Goal: Task Accomplishment & Management: Manage account settings

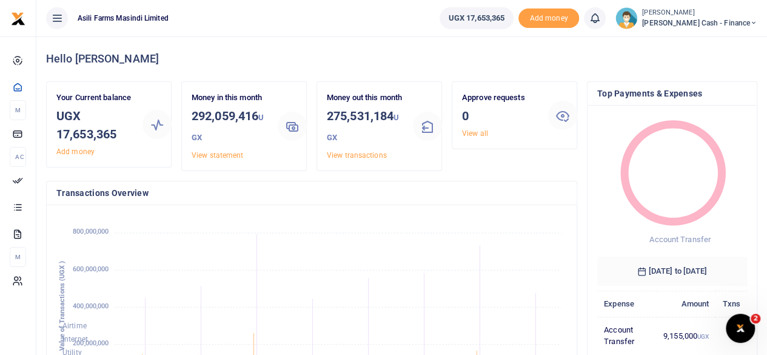
click at [754, 21] on icon at bounding box center [753, 23] width 7 height 8
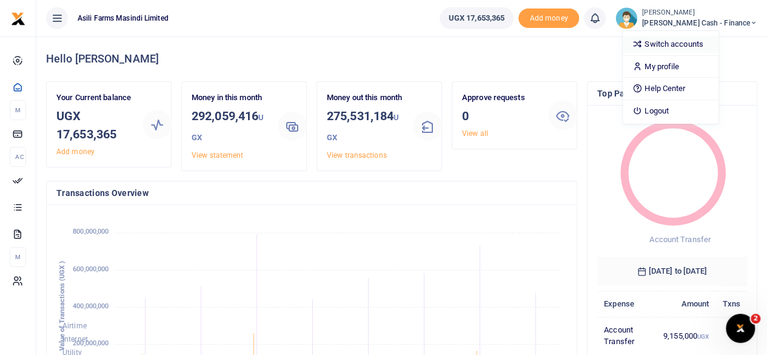
click at [698, 42] on link "Switch accounts" at bounding box center [671, 44] width 96 height 17
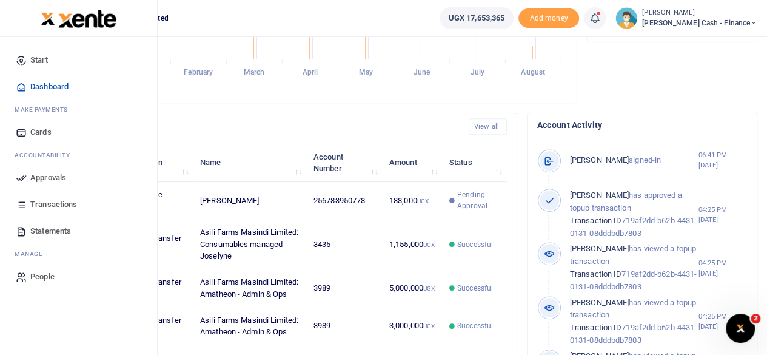
scroll to position [303, 0]
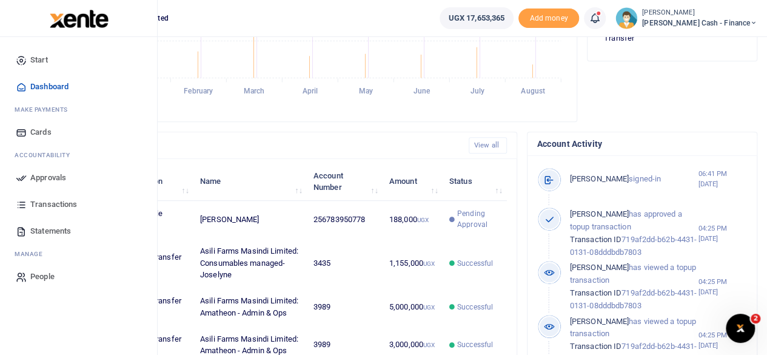
click at [50, 179] on span "Approvals" at bounding box center [48, 178] width 36 height 12
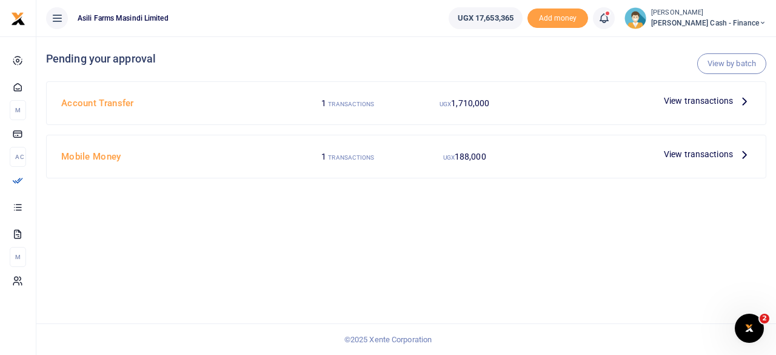
click at [739, 99] on icon at bounding box center [744, 100] width 13 height 13
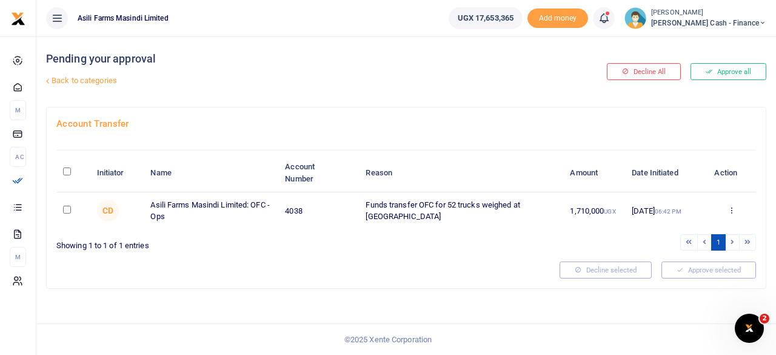
click at [734, 214] on div "Approve Decline Details" at bounding box center [731, 211] width 35 height 12
click at [733, 210] on icon at bounding box center [732, 210] width 8 height 8
click at [669, 286] on link "Details" at bounding box center [688, 283] width 96 height 17
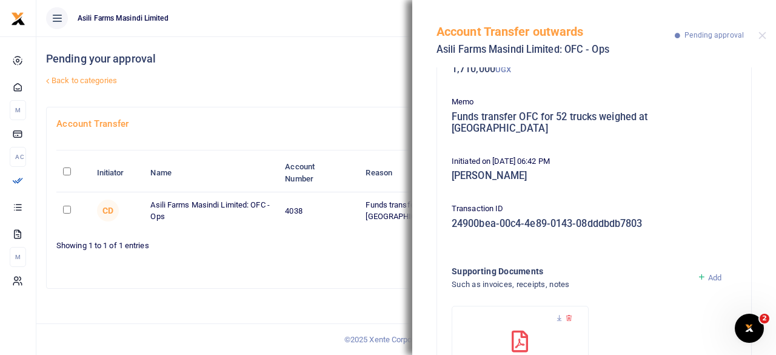
scroll to position [157, 0]
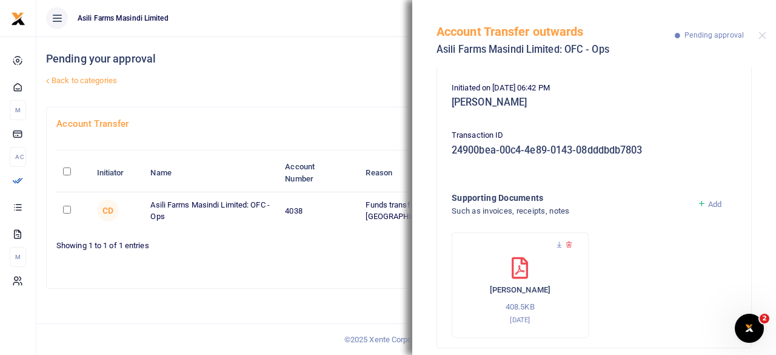
click at [283, 271] on div at bounding box center [303, 269] width 503 height 17
drag, startPoint x: 759, startPoint y: 36, endPoint x: 721, endPoint y: 56, distance: 42.6
click at [759, 36] on button "Close" at bounding box center [762, 36] width 8 height 8
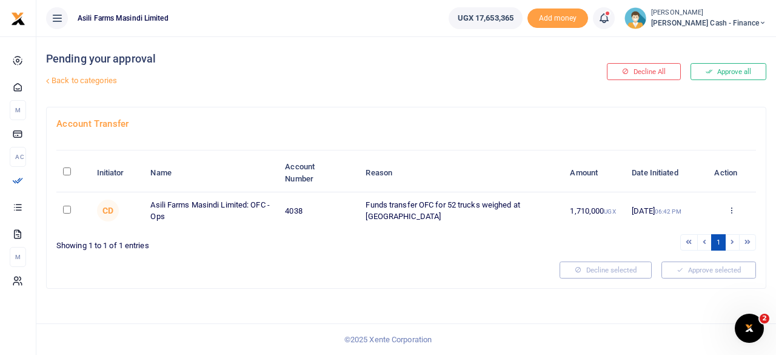
click at [64, 172] on input "\a \a : activate to sort column descending" at bounding box center [67, 171] width 8 height 8
checkbox input "true"
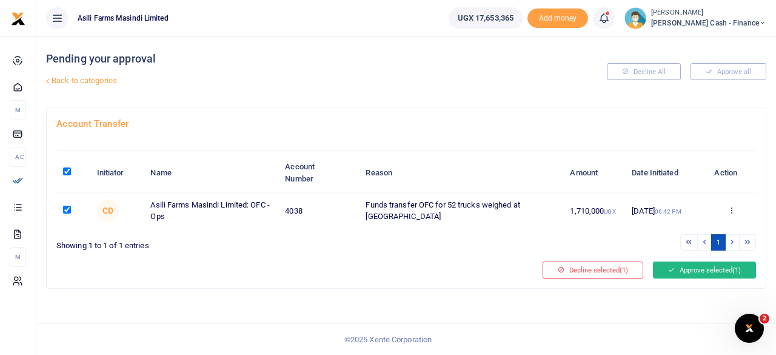
click at [709, 271] on button "Approve selected (1)" at bounding box center [704, 269] width 103 height 17
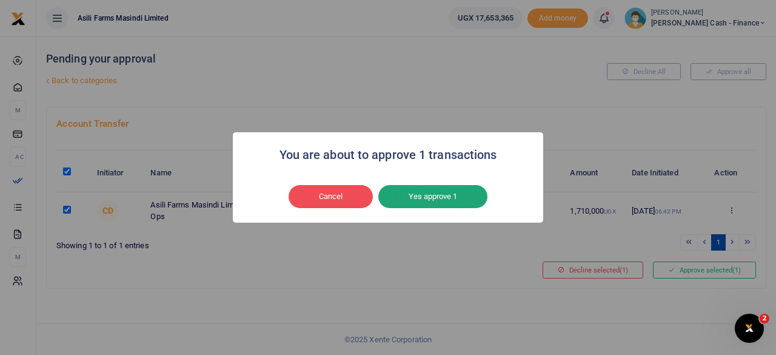
click at [429, 193] on button "Yes approve 1" at bounding box center [432, 196] width 109 height 23
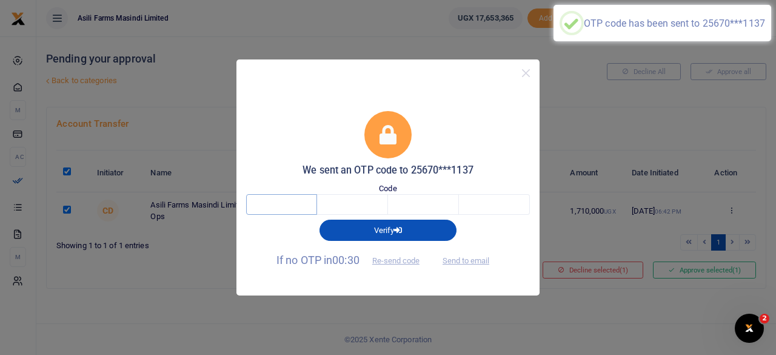
click at [298, 208] on input "text" at bounding box center [281, 204] width 71 height 21
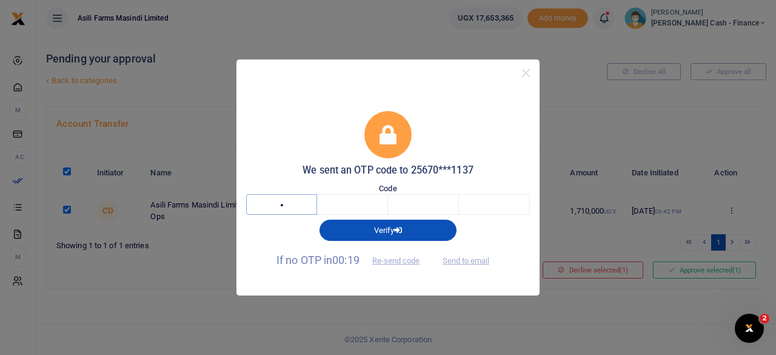
type input "6"
type input "7"
type input "5"
type input "4"
type input "8"
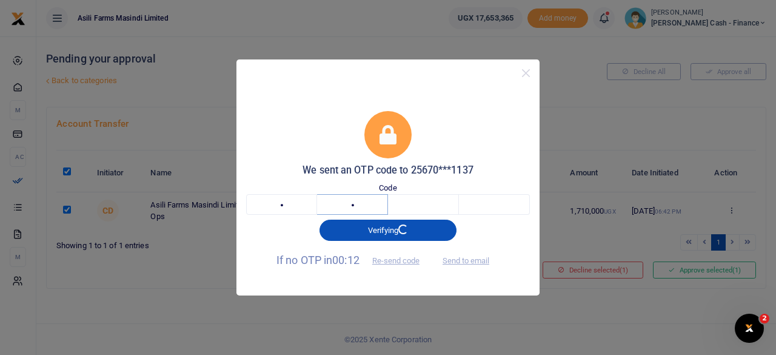
type input "5"
type input "6"
type input "7"
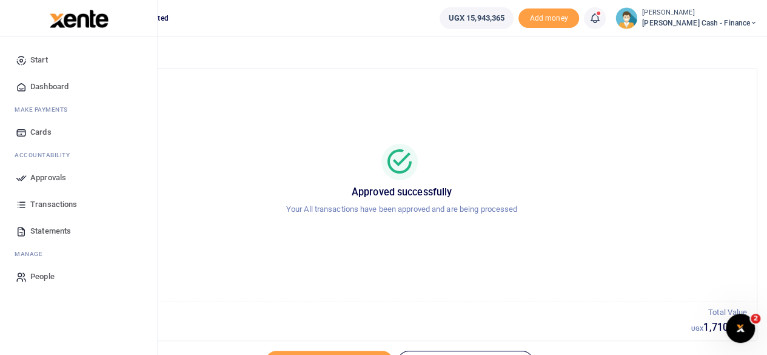
click at [50, 88] on span "Dashboard" at bounding box center [49, 87] width 38 height 12
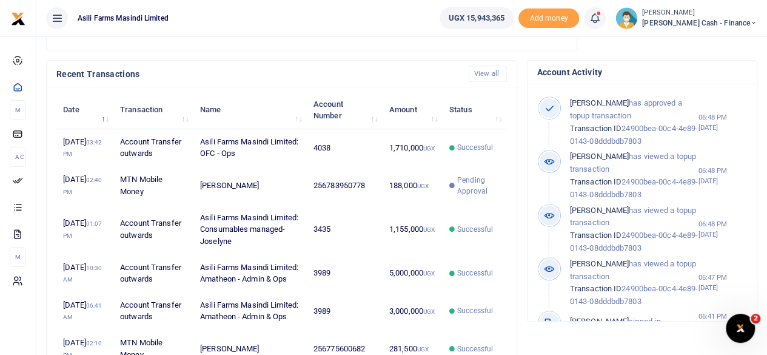
scroll to position [485, 0]
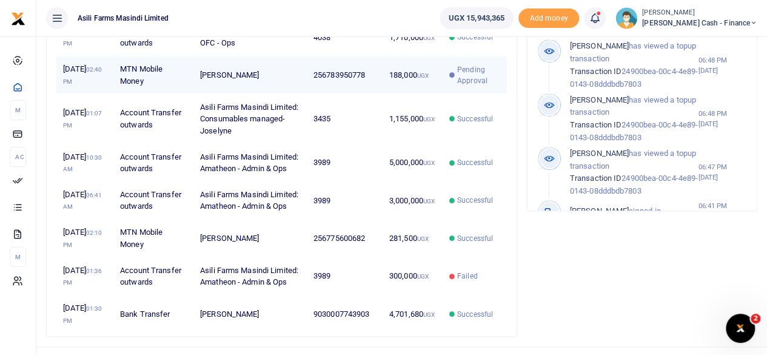
click at [155, 94] on td "MTN Mobile Money" at bounding box center [153, 75] width 80 height 38
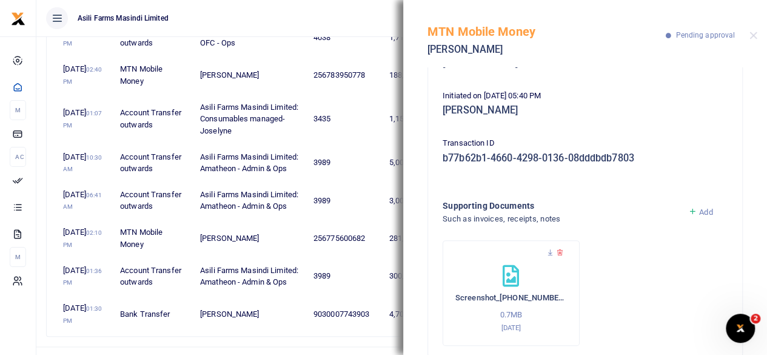
scroll to position [157, 0]
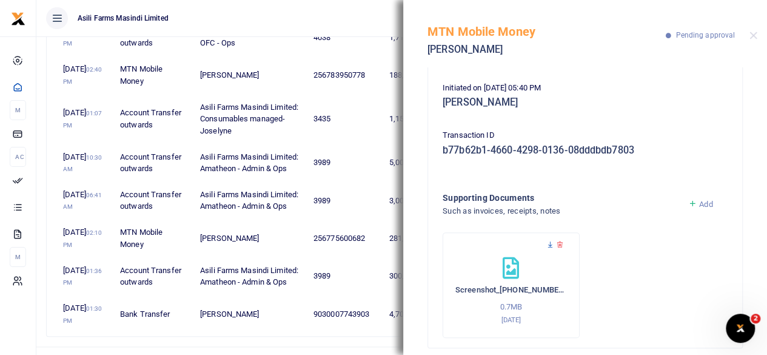
click at [549, 241] on icon at bounding box center [550, 245] width 8 height 8
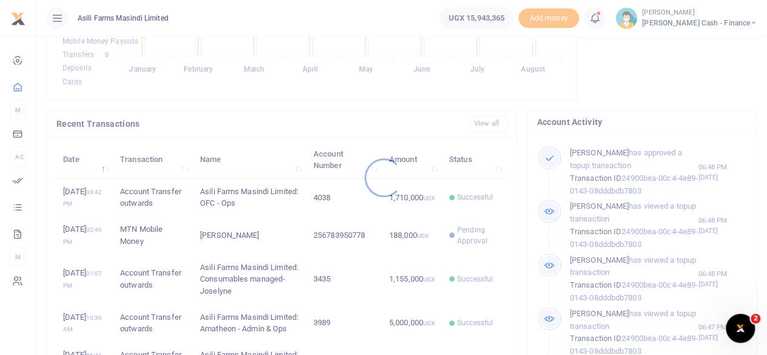
scroll to position [303, 0]
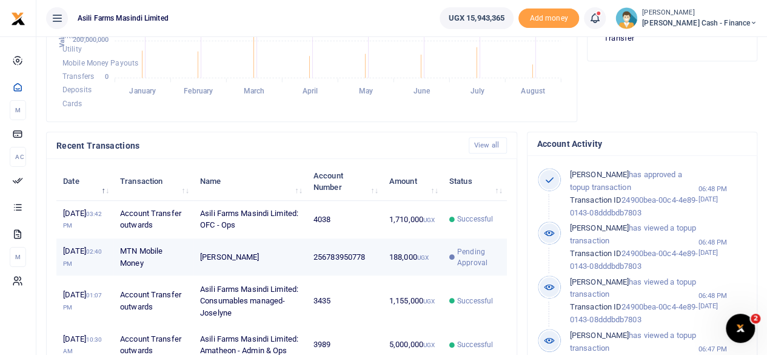
click at [182, 276] on td "MTN Mobile Money" at bounding box center [153, 257] width 80 height 38
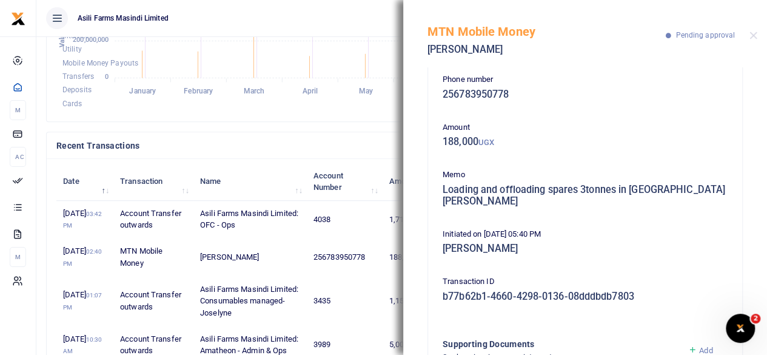
scroll to position [0, 0]
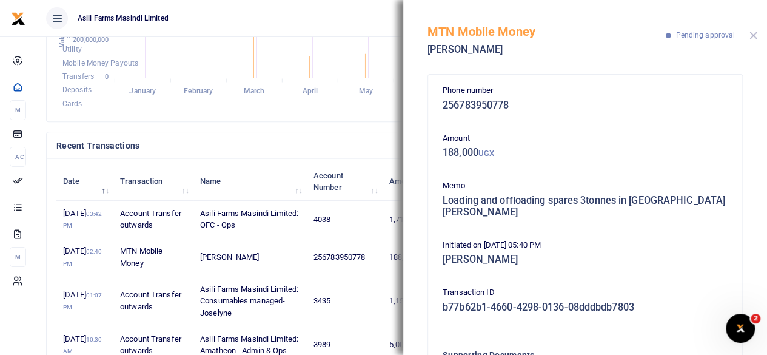
drag, startPoint x: 755, startPoint y: 38, endPoint x: 740, endPoint y: 38, distance: 15.8
click at [755, 38] on button "Close" at bounding box center [753, 36] width 8 height 8
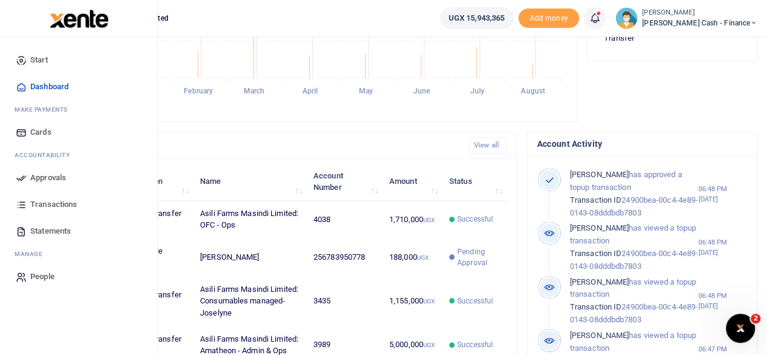
click at [42, 176] on span "Approvals" at bounding box center [48, 178] width 36 height 12
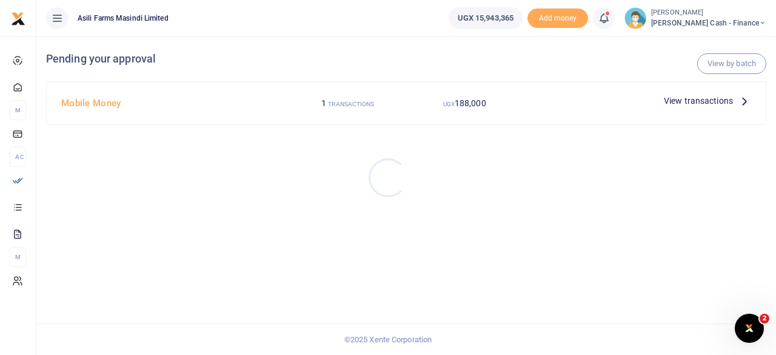
click at [743, 98] on div at bounding box center [388, 177] width 776 height 355
click at [738, 104] on icon at bounding box center [744, 100] width 13 height 13
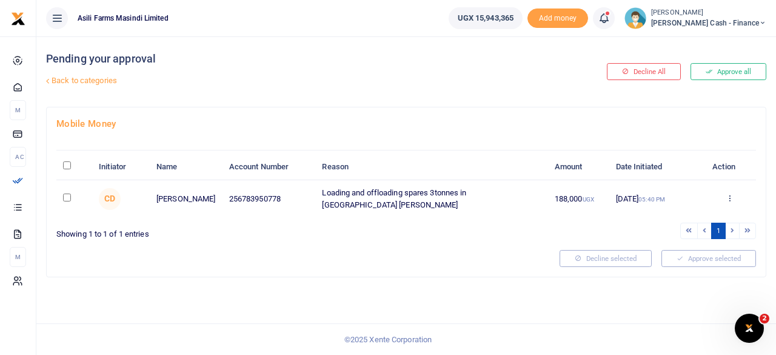
click at [67, 196] on input "checkbox" at bounding box center [67, 197] width 8 height 8
checkbox input "true"
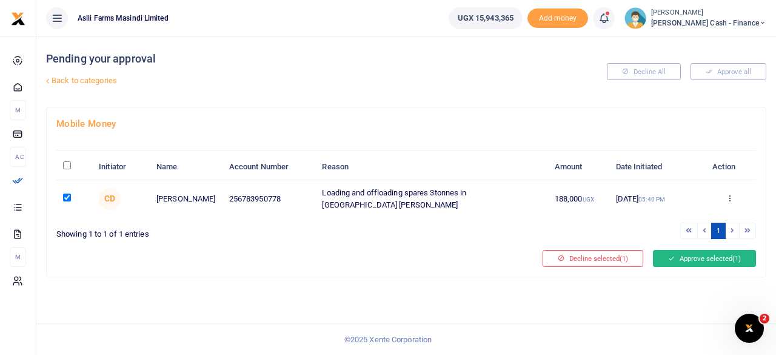
click at [697, 253] on button "Approve selected (1)" at bounding box center [704, 258] width 103 height 17
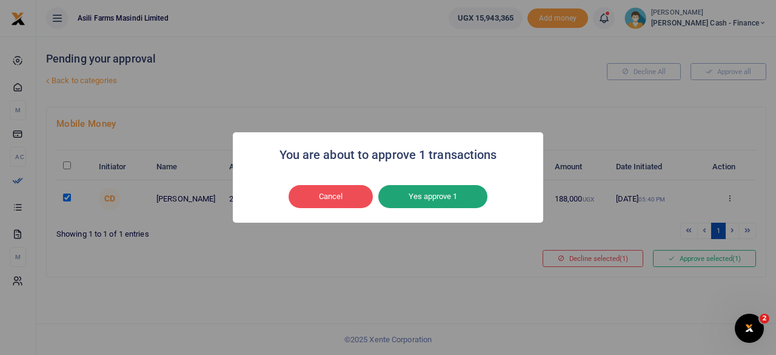
click at [417, 193] on button "Yes approve 1" at bounding box center [432, 196] width 109 height 23
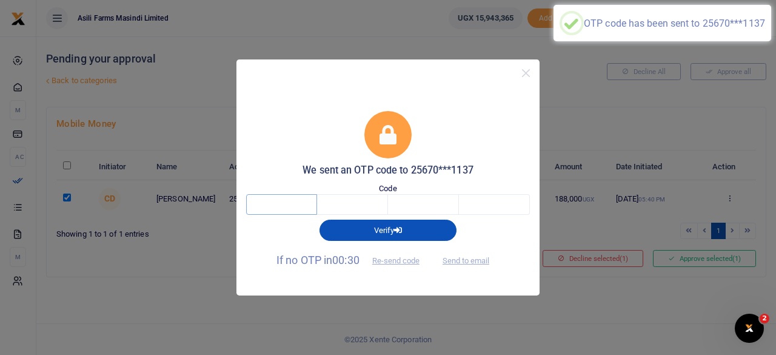
click at [258, 209] on input "text" at bounding box center [281, 204] width 71 height 21
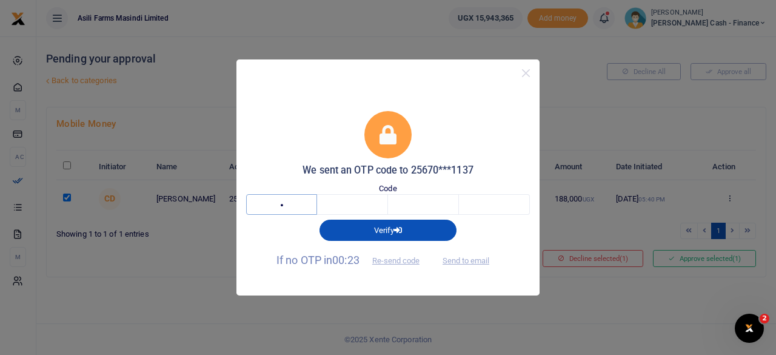
type input "1"
type input "3"
type input "6"
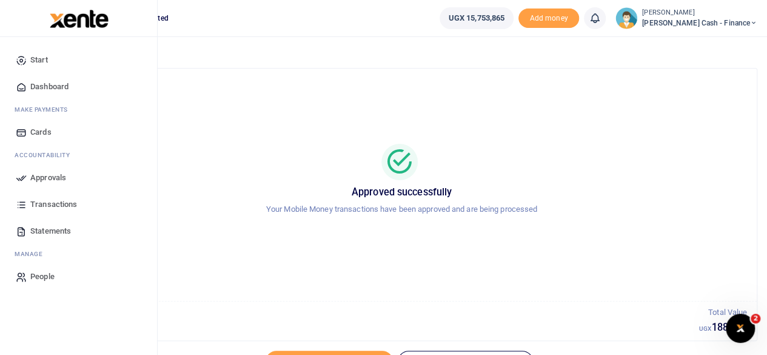
click at [58, 81] on span "Dashboard" at bounding box center [49, 87] width 38 height 12
